Goal: Transaction & Acquisition: Purchase product/service

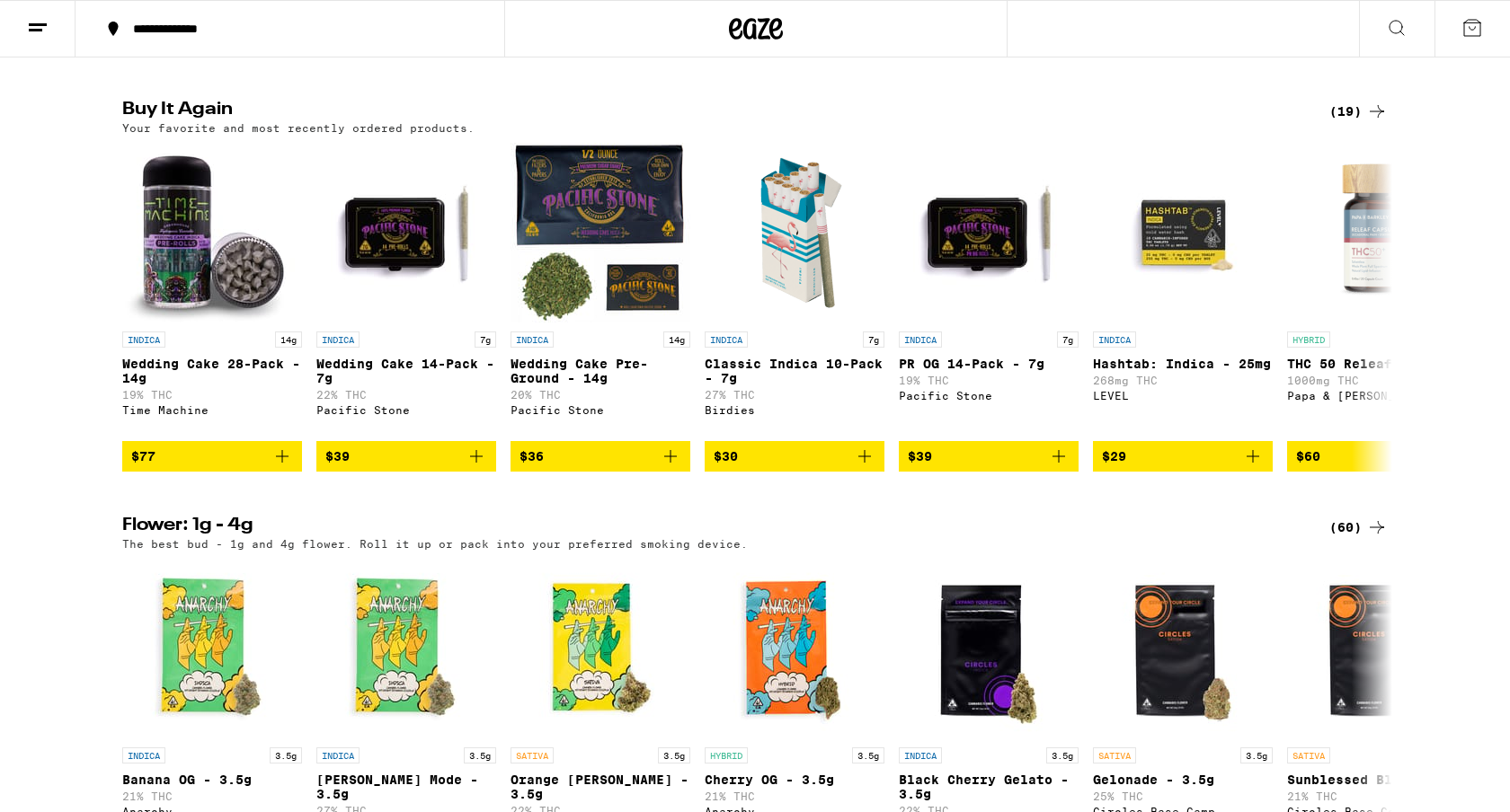
scroll to position [1418, 0]
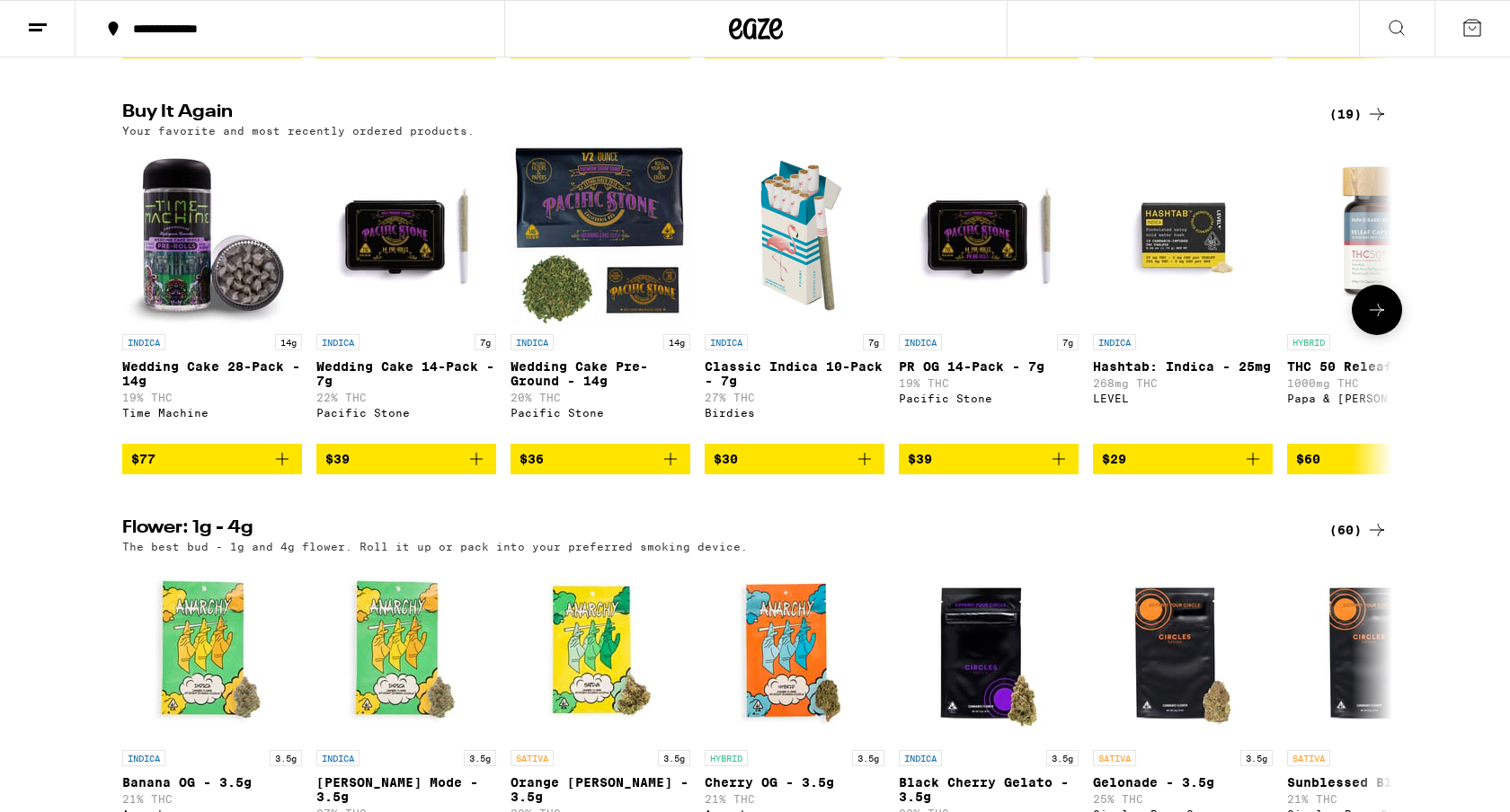
click at [279, 470] on icon "Add to bag" at bounding box center [282, 459] width 22 height 22
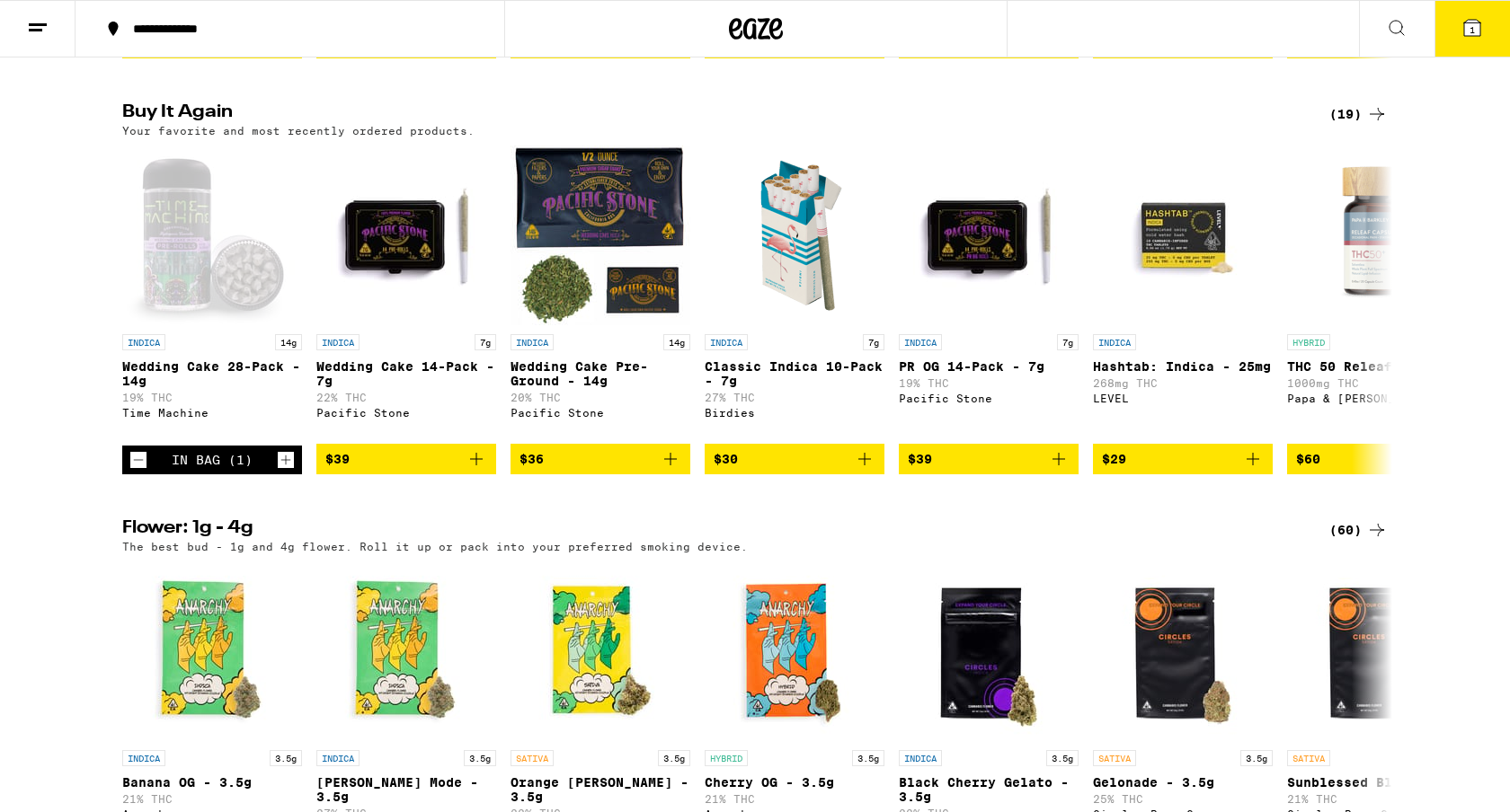
click at [1474, 31] on span "1" at bounding box center [1471, 29] width 5 height 11
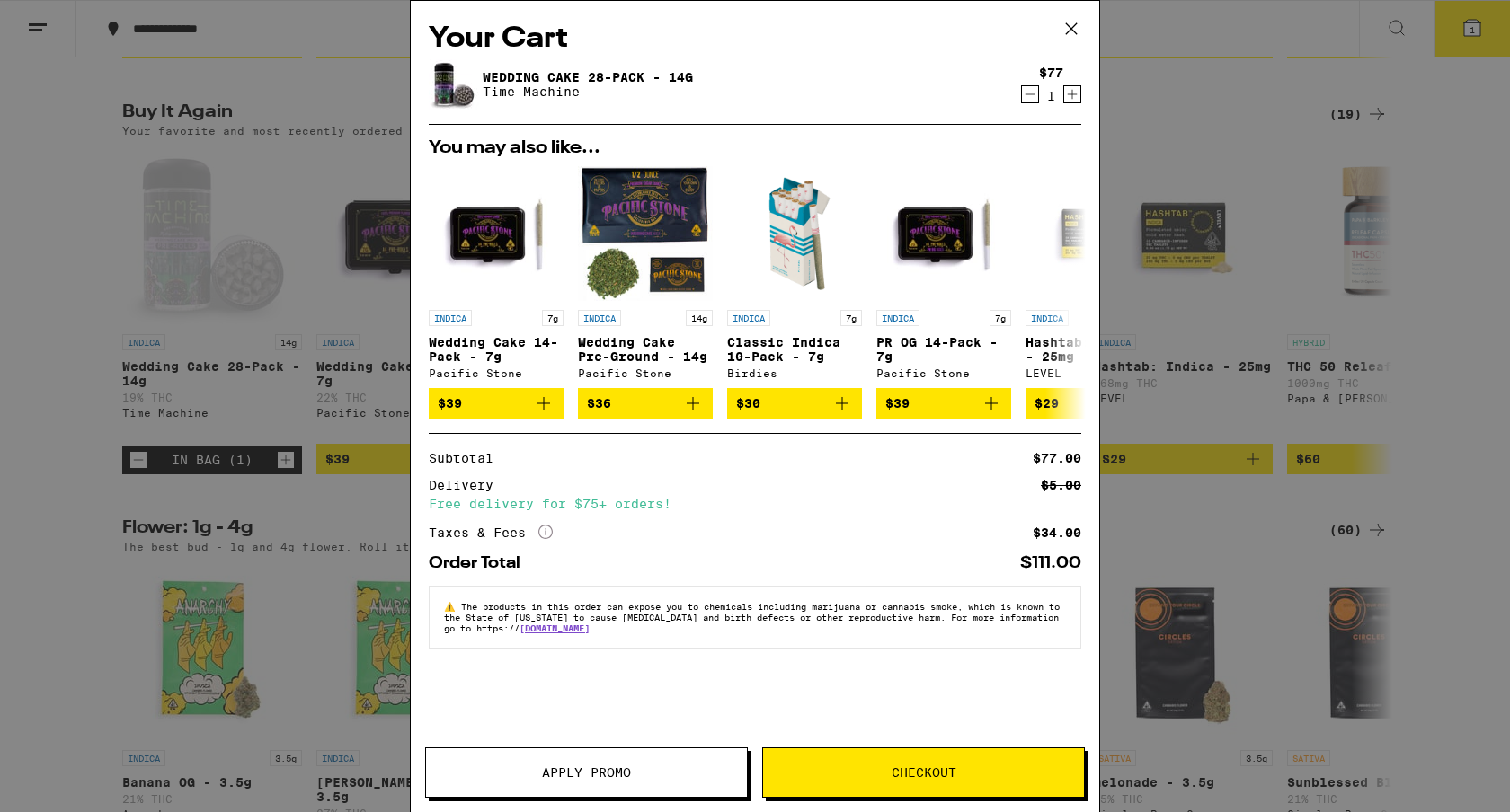
click at [910, 777] on span "Checkout" at bounding box center [923, 773] width 65 height 13
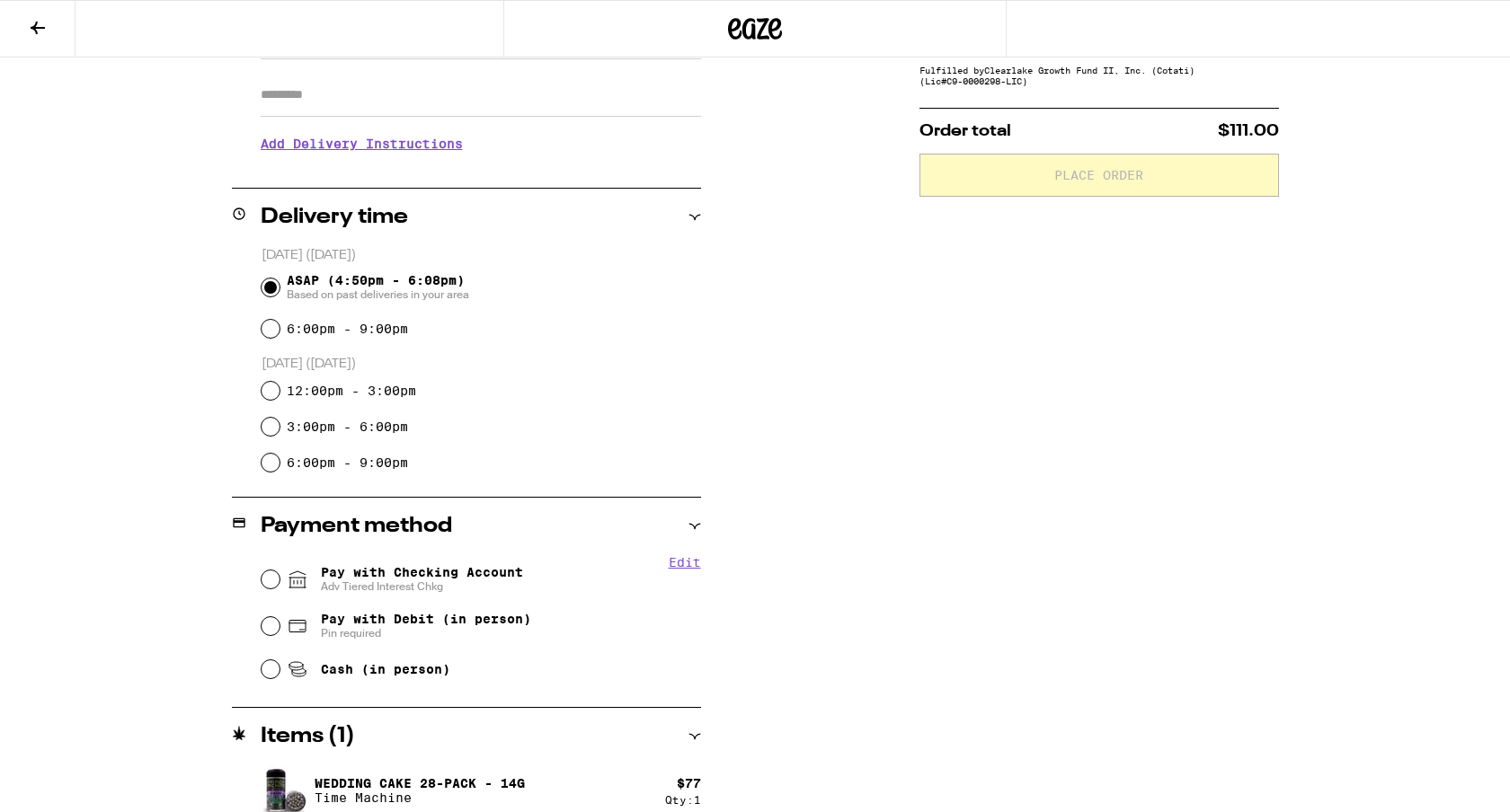
scroll to position [332, 0]
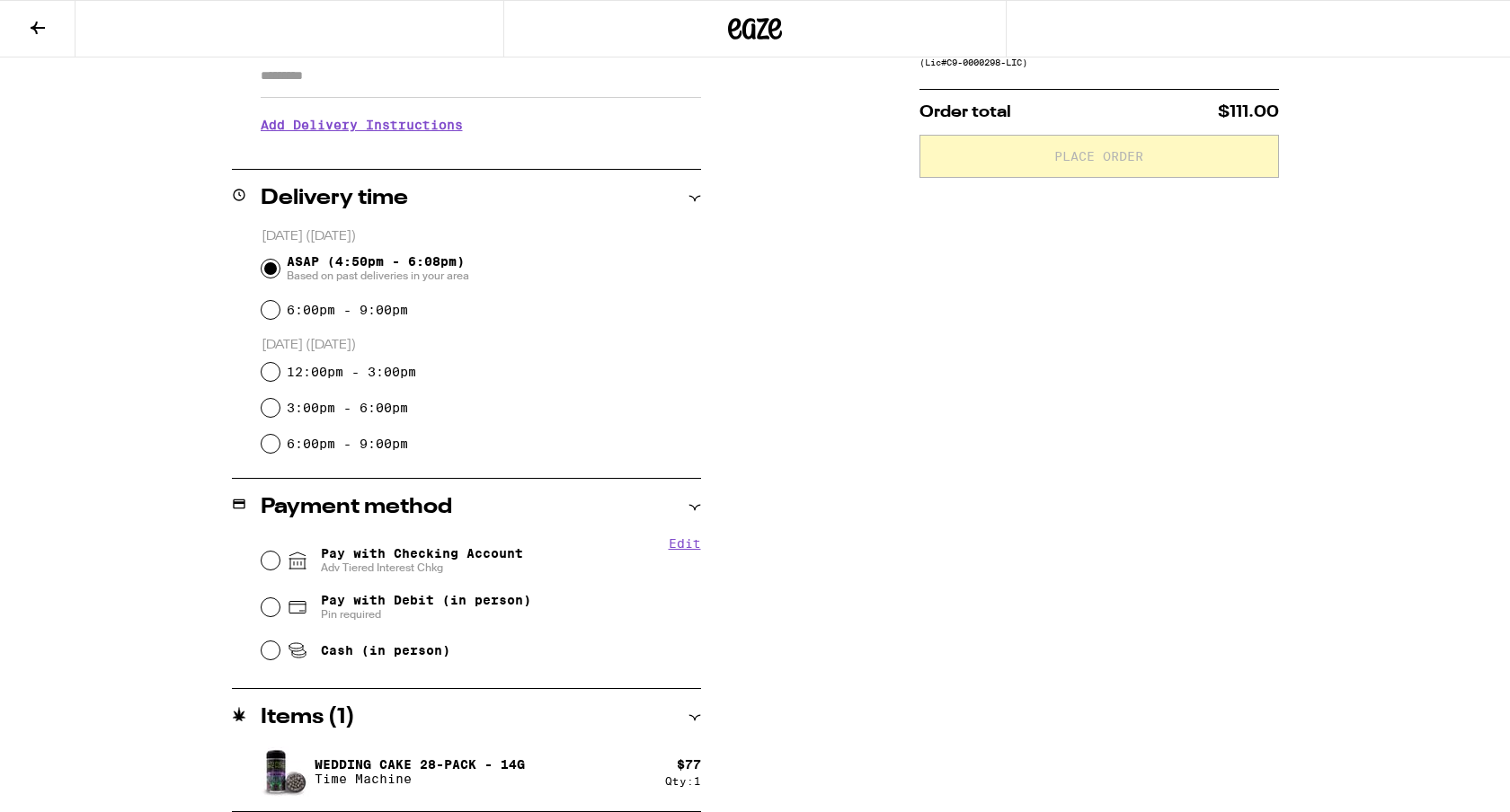
click at [425, 555] on span "Pay with Checking Account Adv Tiered Interest Chkg" at bounding box center [422, 560] width 202 height 29
click at [279, 555] on input "Pay with Checking Account Adv Tiered Interest Chkg" at bounding box center [270, 561] width 18 height 18
radio input "true"
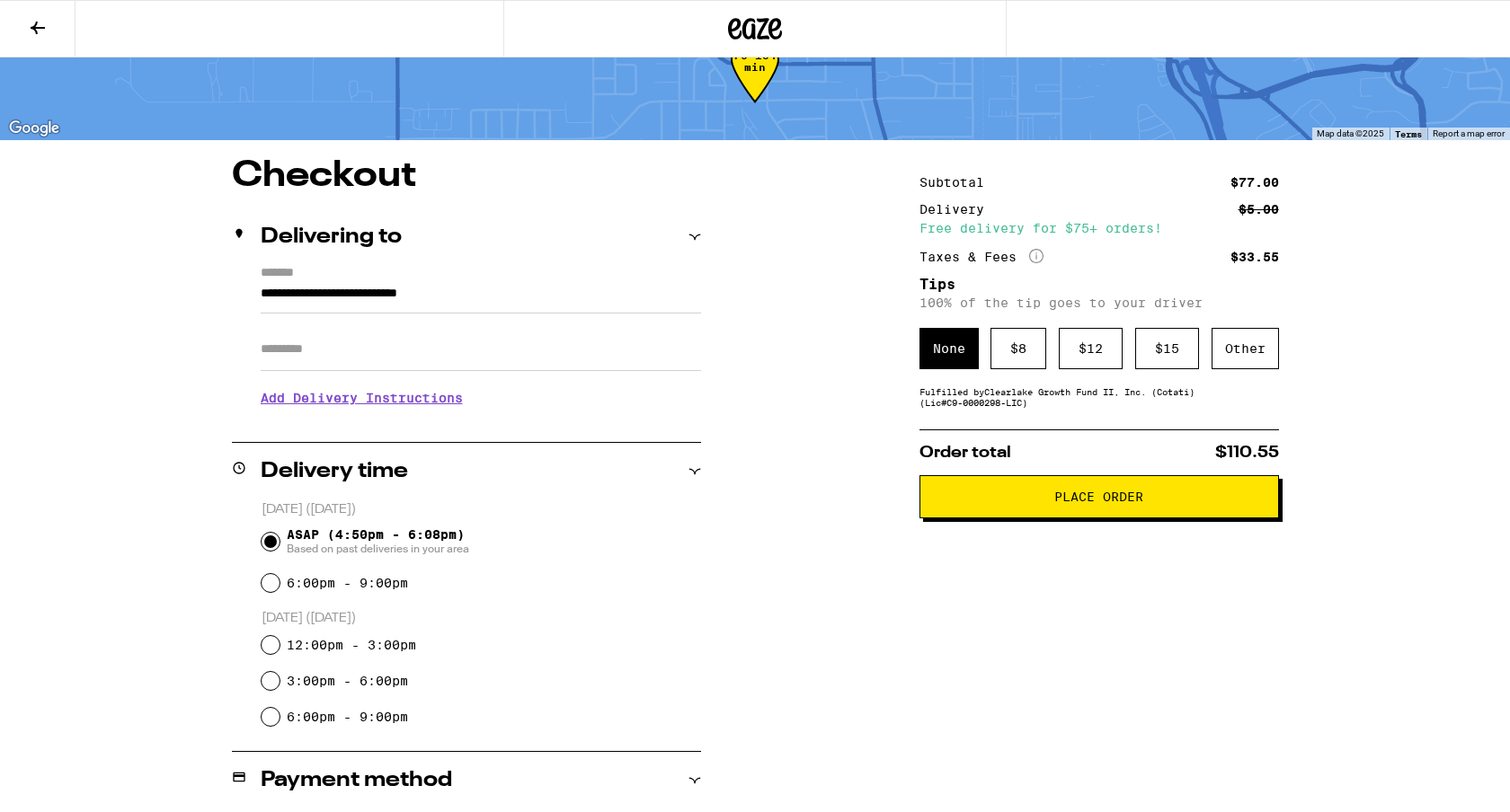
scroll to position [0, 0]
